Goal: Check status: Check status

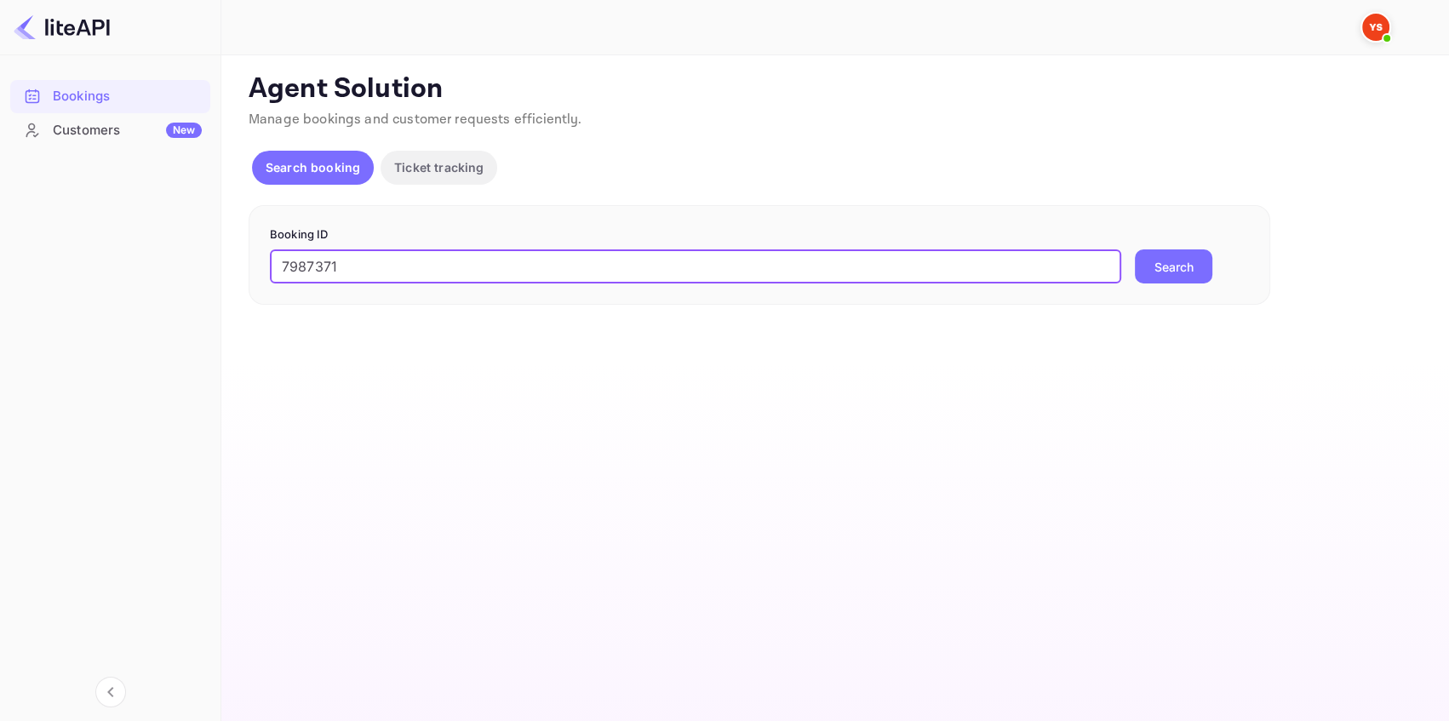
type input "7987371"
click at [1154, 271] on button "Search" at bounding box center [1173, 266] width 77 height 34
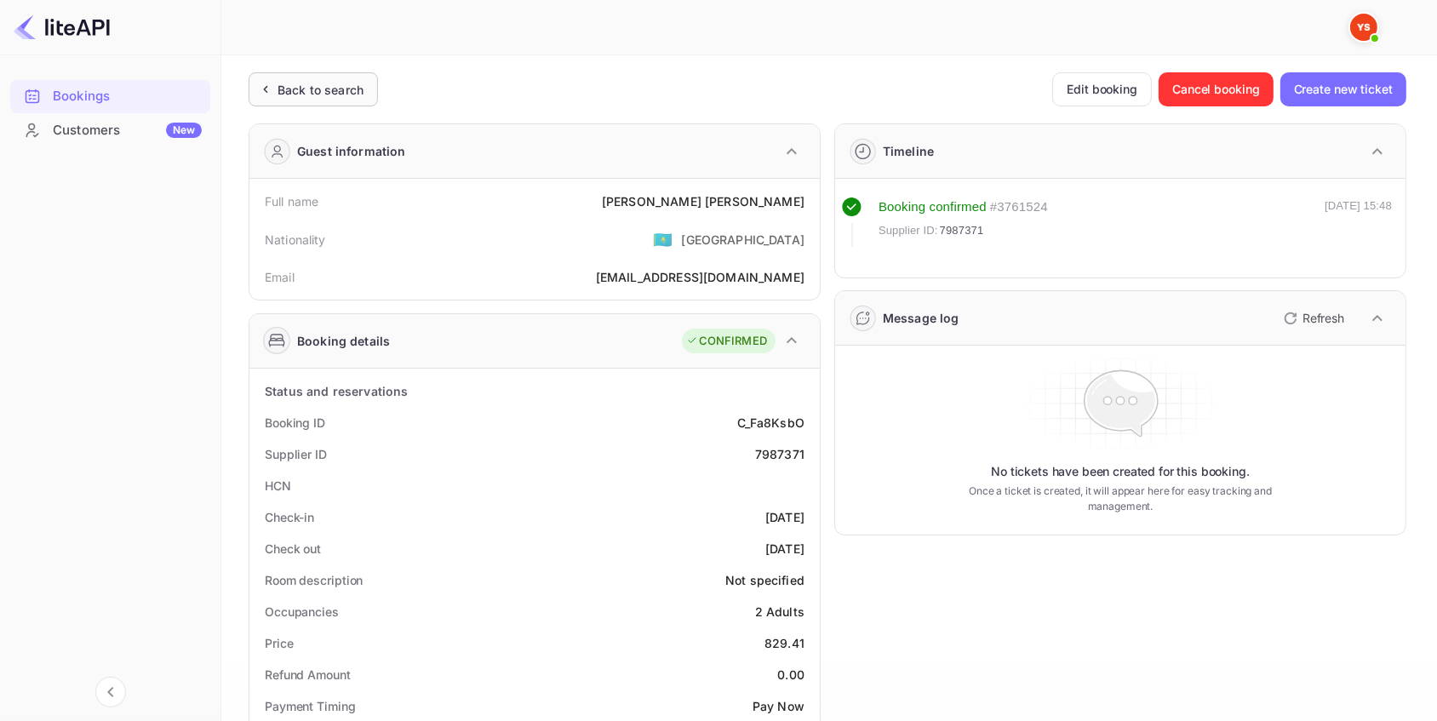
click at [349, 77] on div "Back to search" at bounding box center [313, 89] width 129 height 34
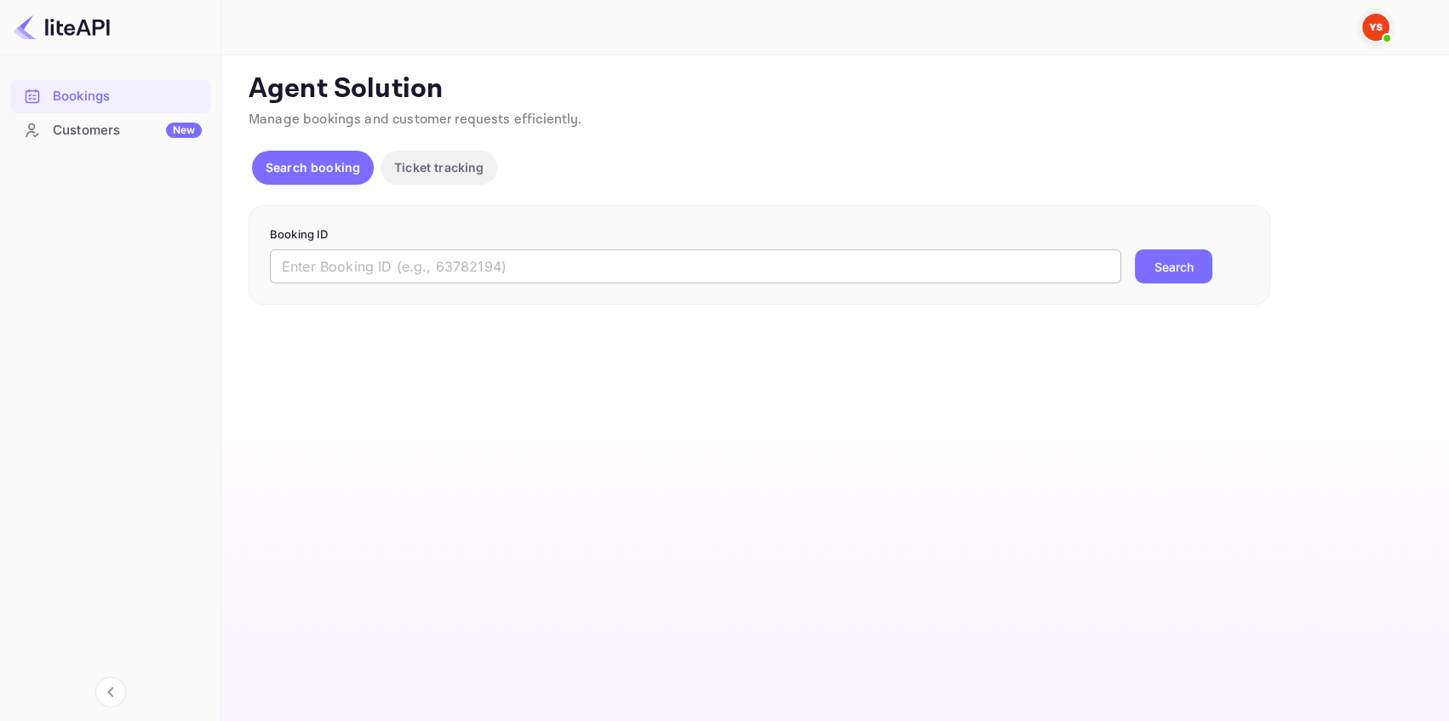
click at [524, 272] on input "text" at bounding box center [695, 266] width 851 height 34
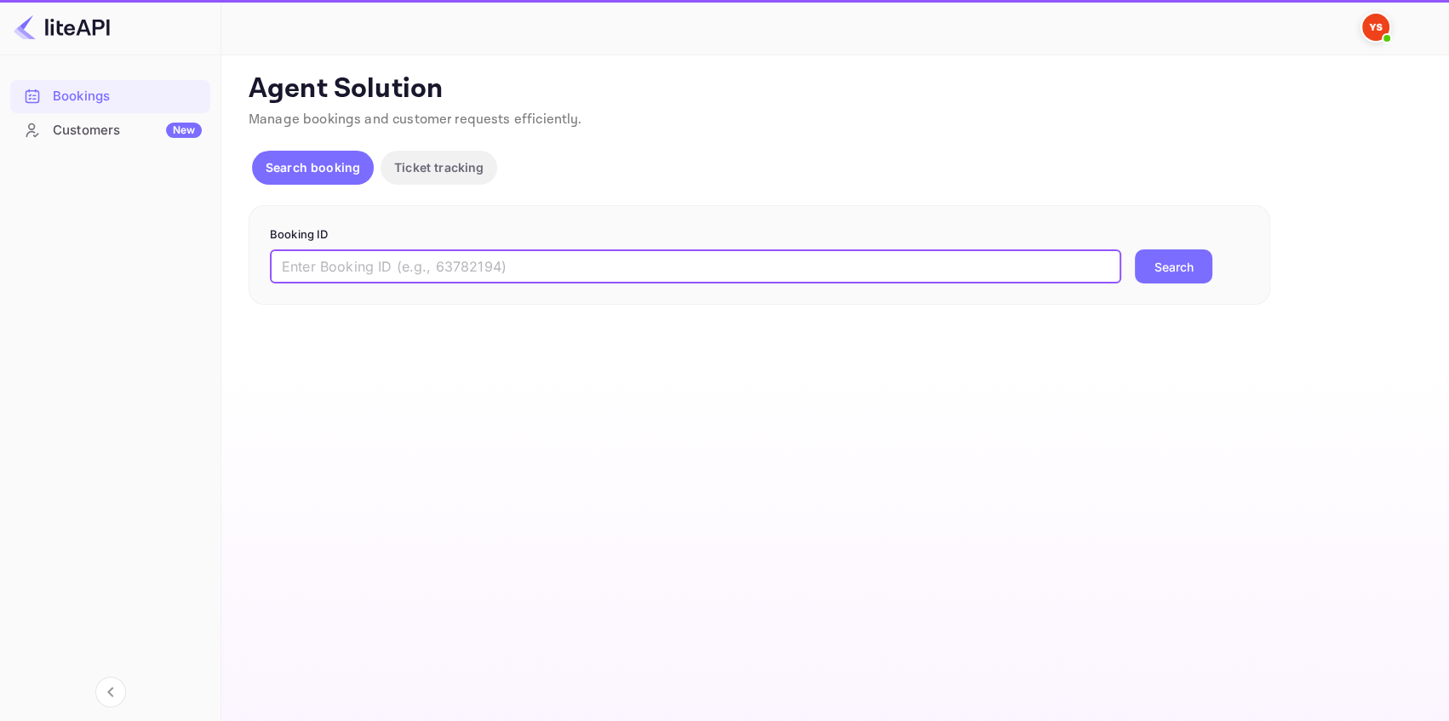
paste input "9161178"
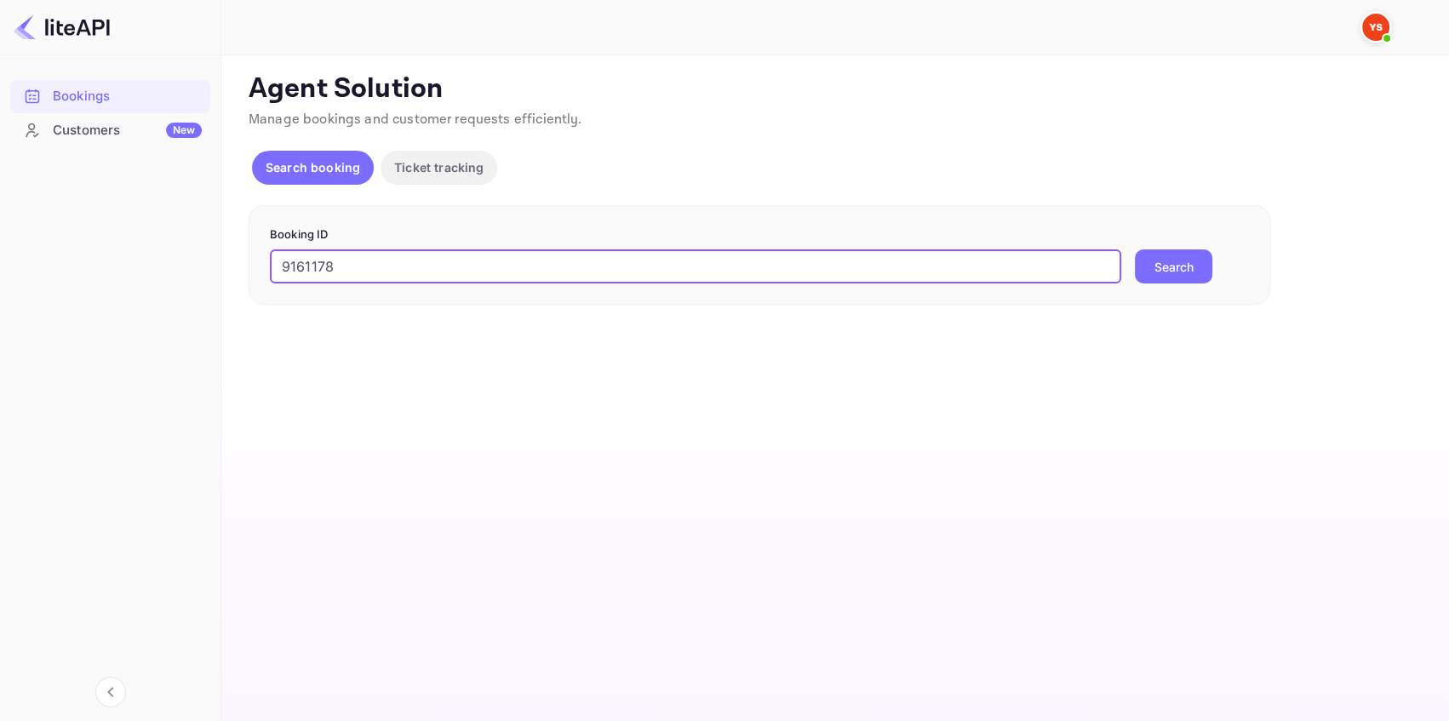
type input "9161178"
click at [1170, 255] on button "Search" at bounding box center [1173, 266] width 77 height 34
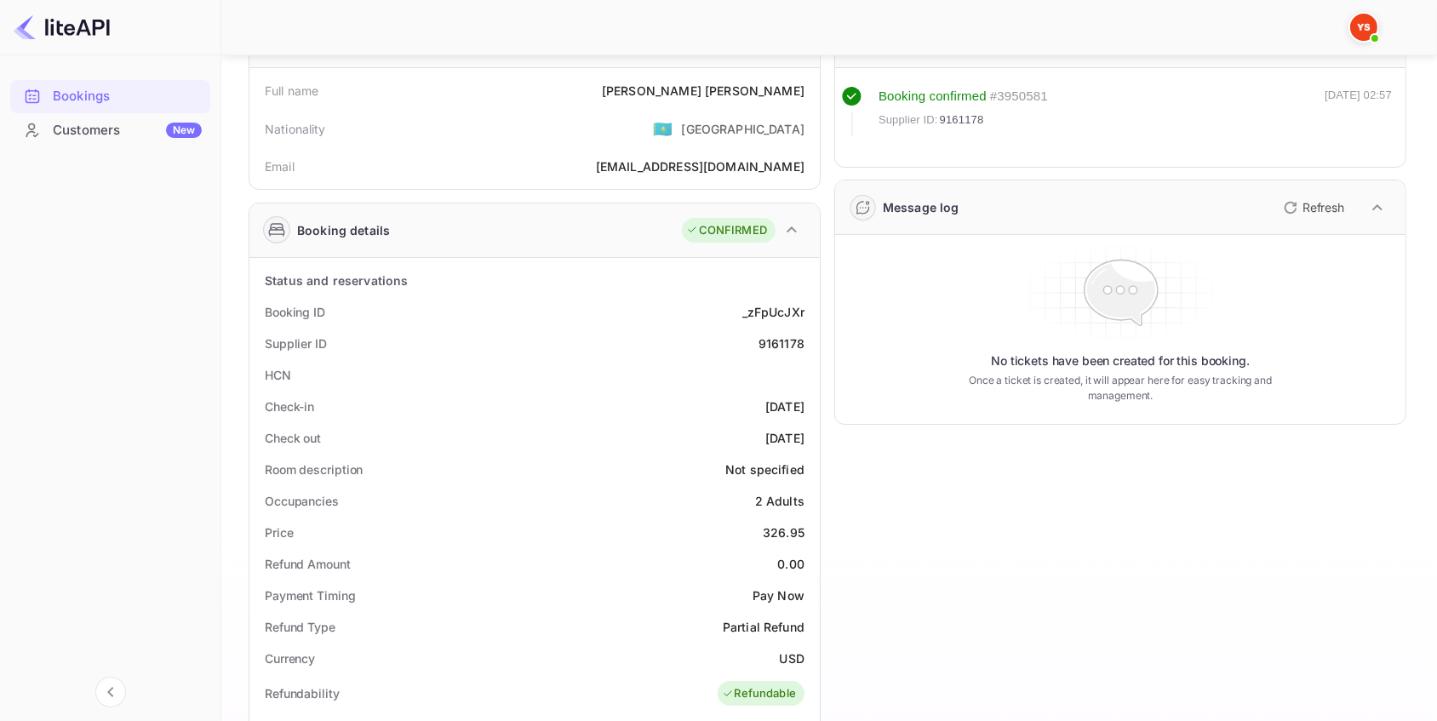
scroll to position [77, 0]
